Goal: Find specific page/section: Find specific page/section

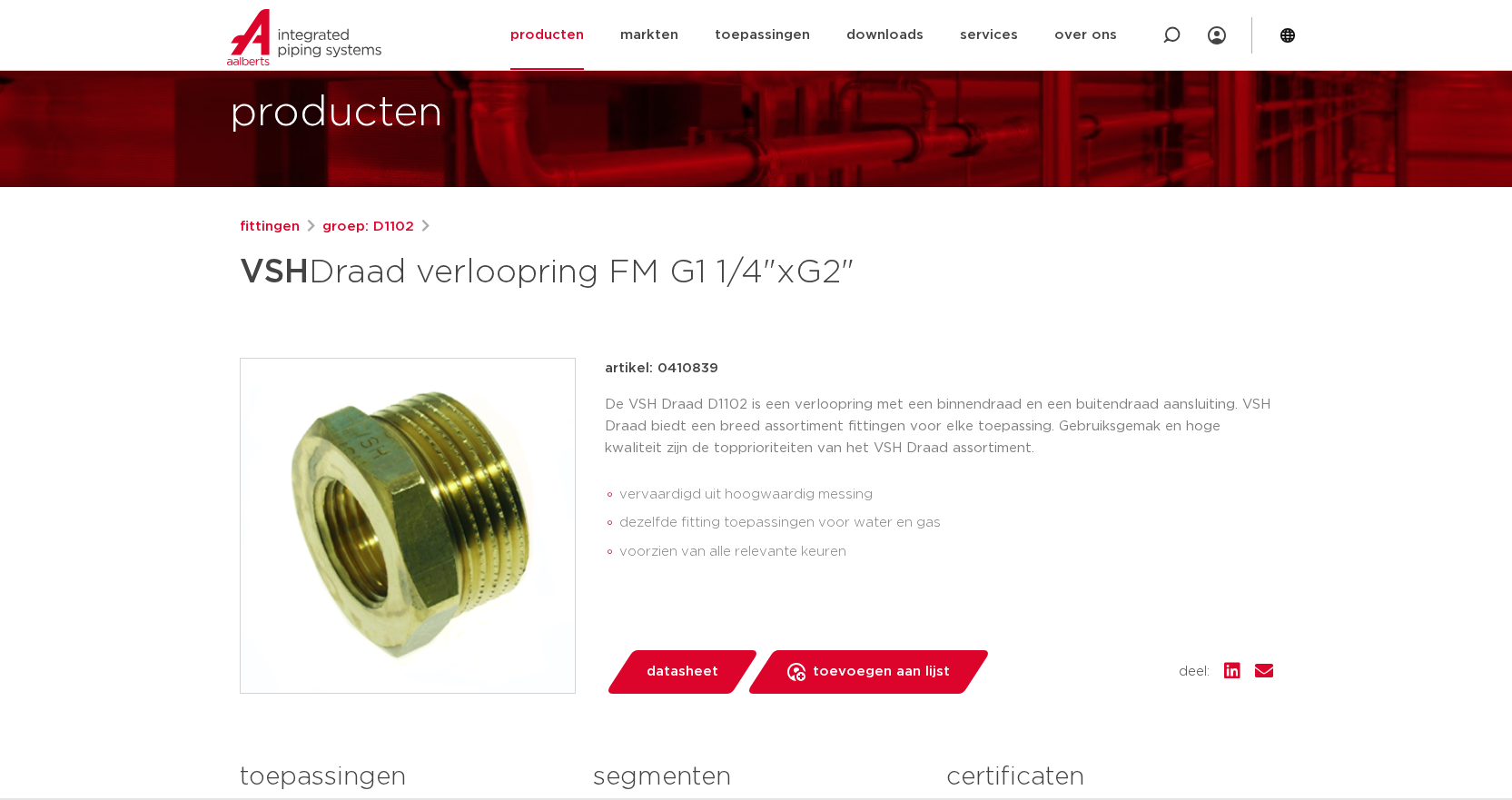
scroll to position [93, 0]
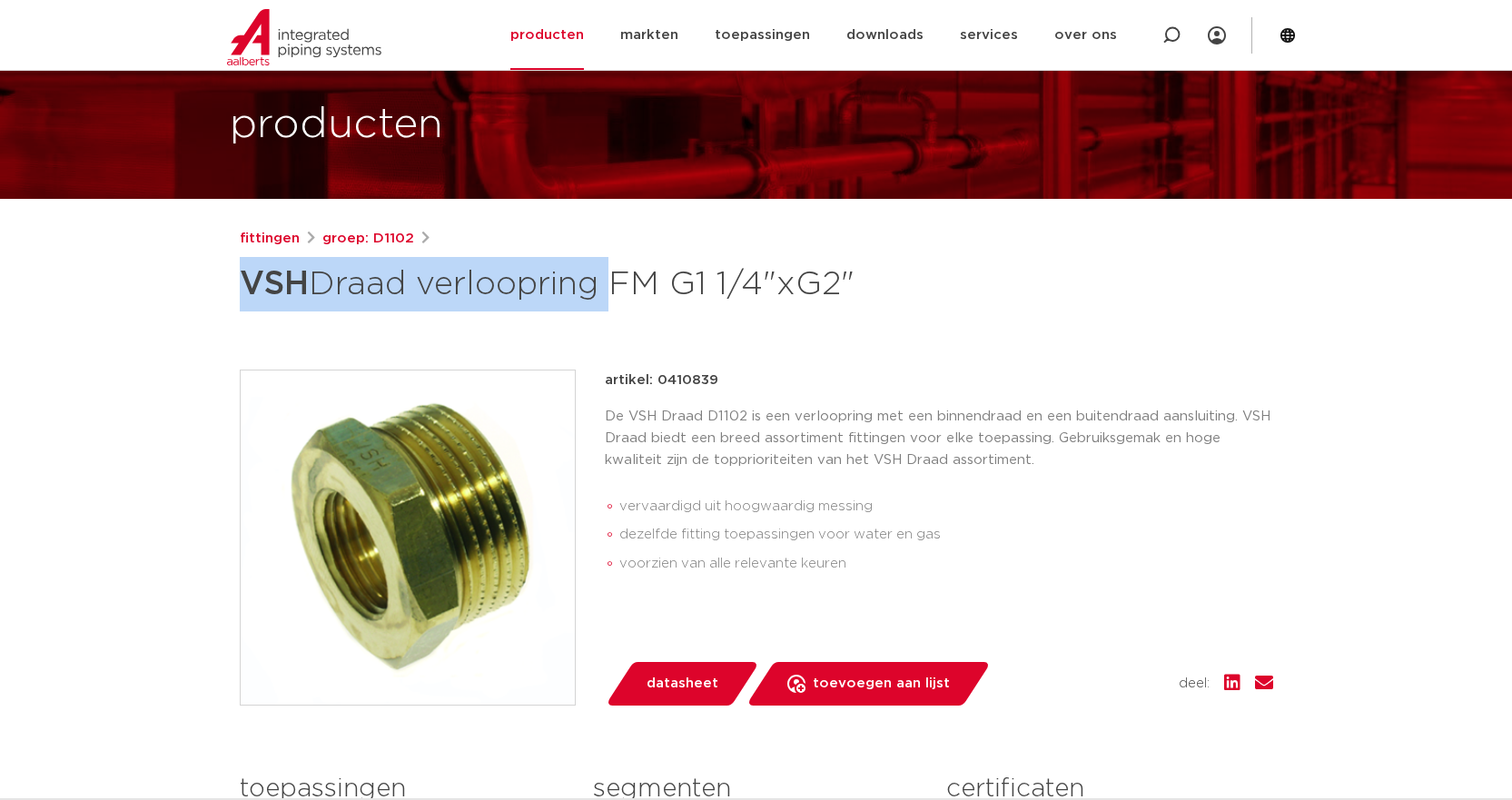
drag, startPoint x: 242, startPoint y: 280, endPoint x: 612, endPoint y: 288, distance: 370.1
click at [612, 288] on h1 "VSH Draad verloopring FM G1 1/4"xG2"" at bounding box center [580, 285] width 682 height 55
copy h1 "VSH Draad verloopring"
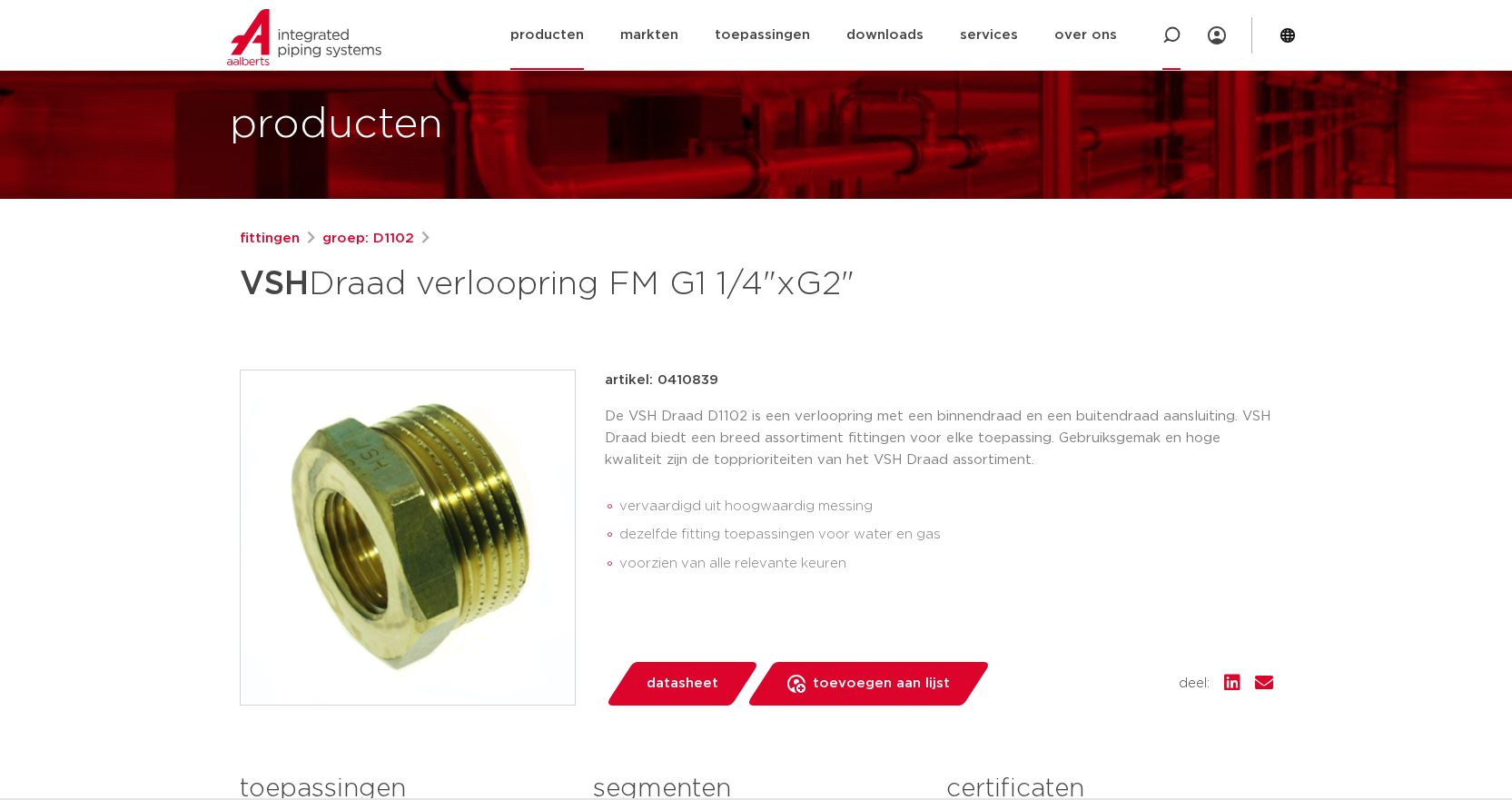
click at [1165, 38] on icon at bounding box center [1171, 35] width 18 height 18
paste input "VSH Draad verloopring"
type input "VSH Draad verloopring"
click button "Zoeken" at bounding box center [0, 0] width 0 height 0
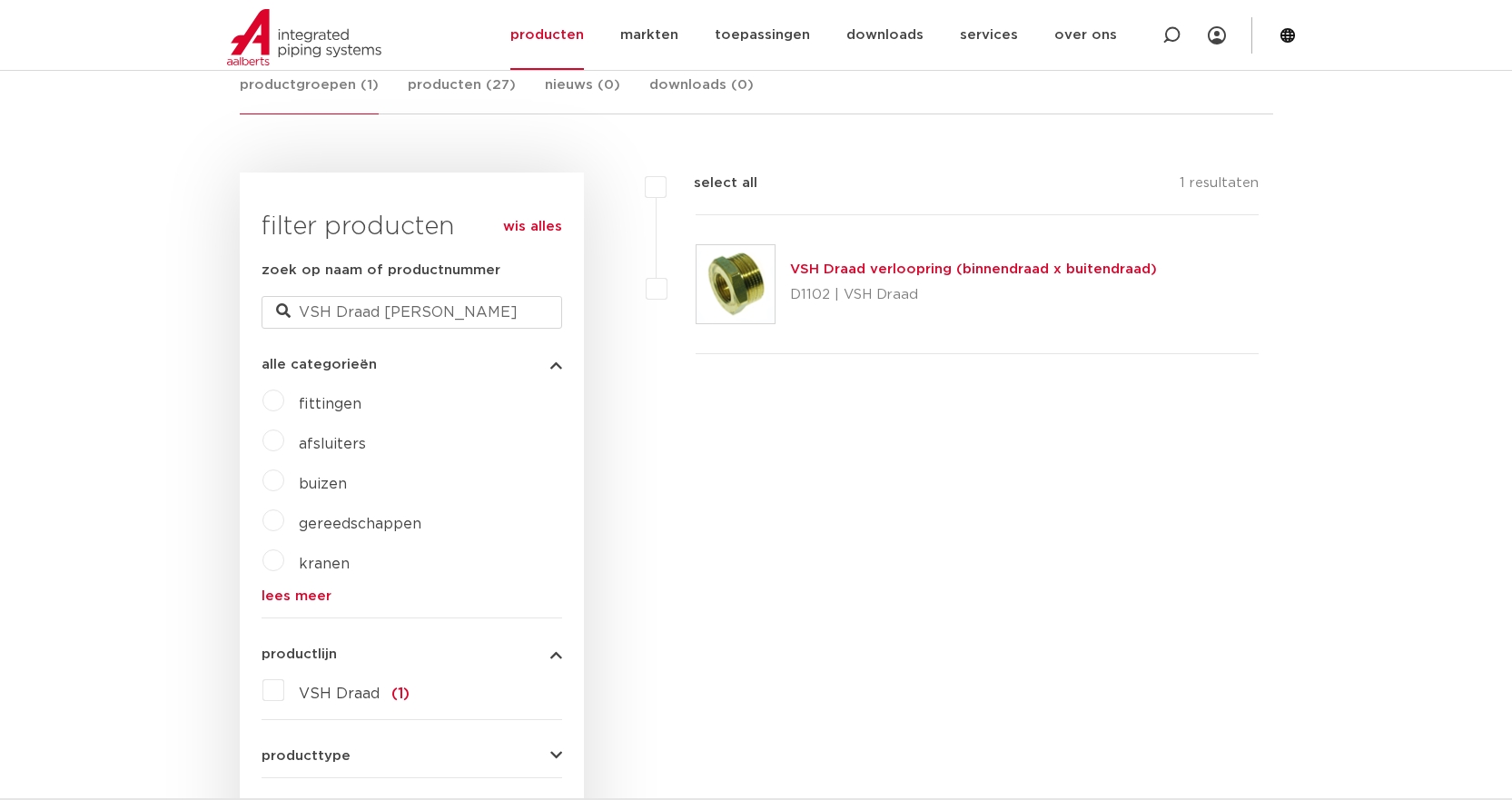
click at [910, 269] on link "VSH Draad verloopring (binnendraad x buitendraad)" at bounding box center [973, 269] width 367 height 13
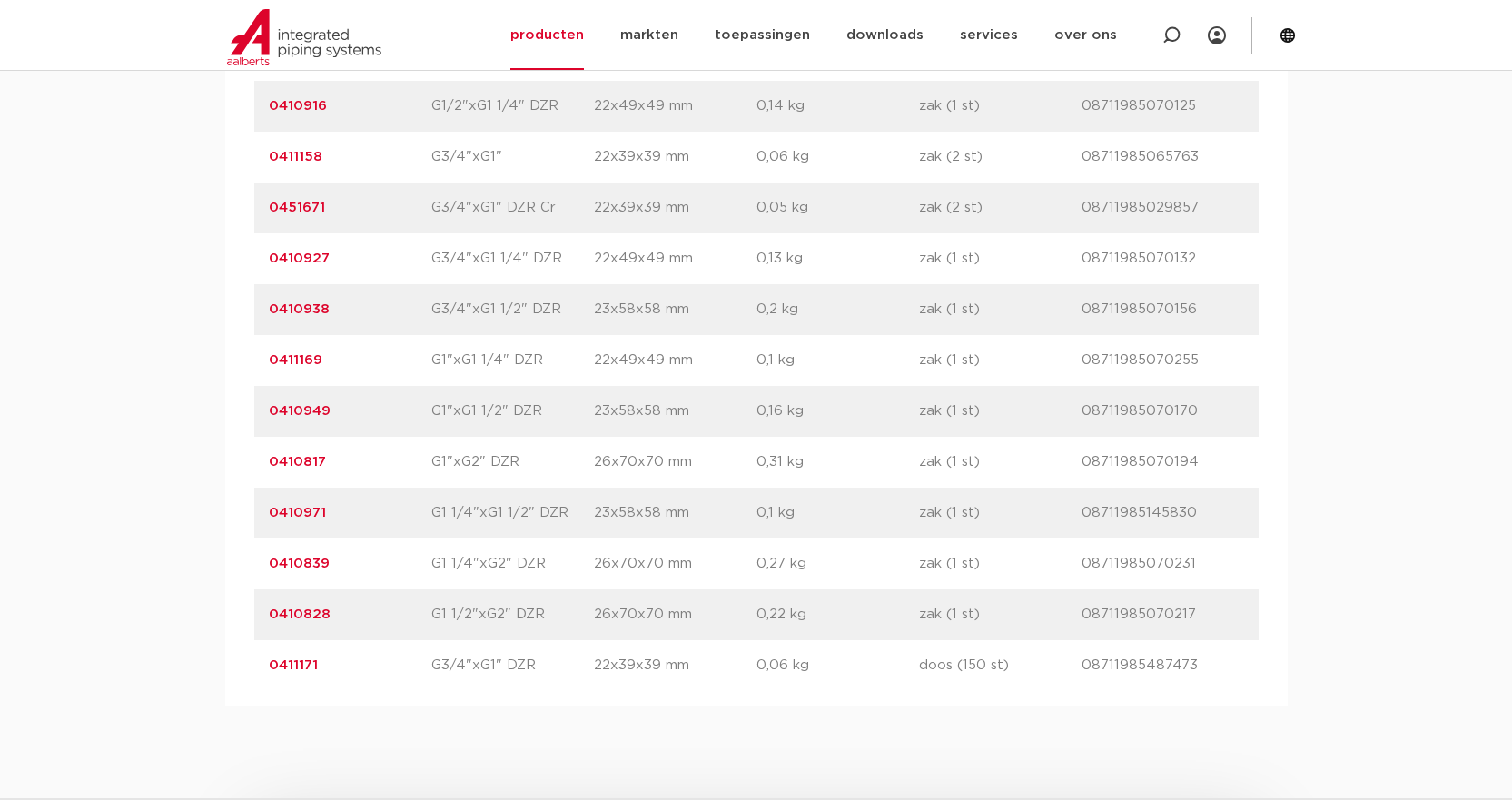
scroll to position [2088, 0]
